Goal: Navigation & Orientation: Find specific page/section

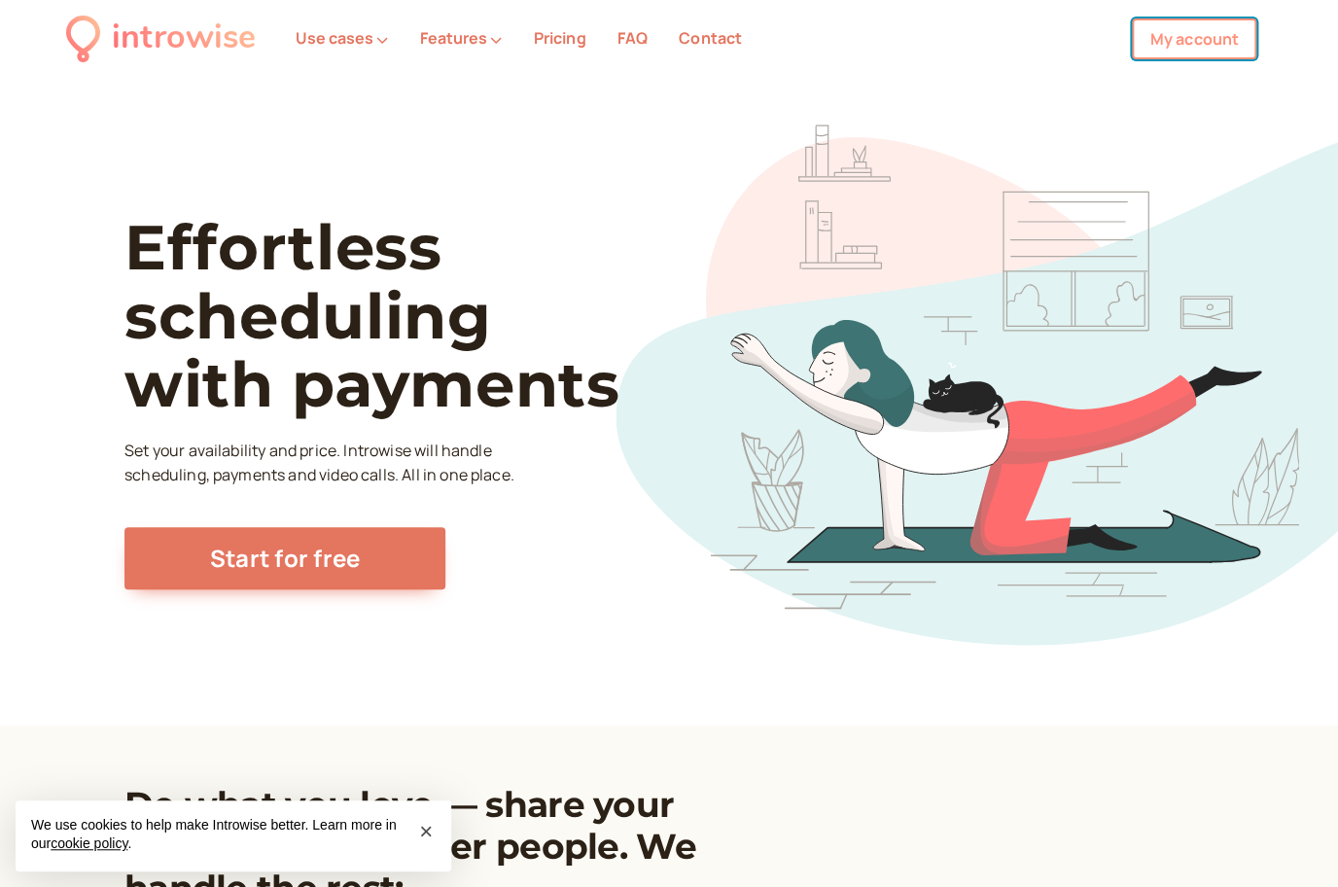
click at [1177, 41] on link "My account" at bounding box center [1194, 38] width 125 height 41
